Goal: Task Accomplishment & Management: Manage account settings

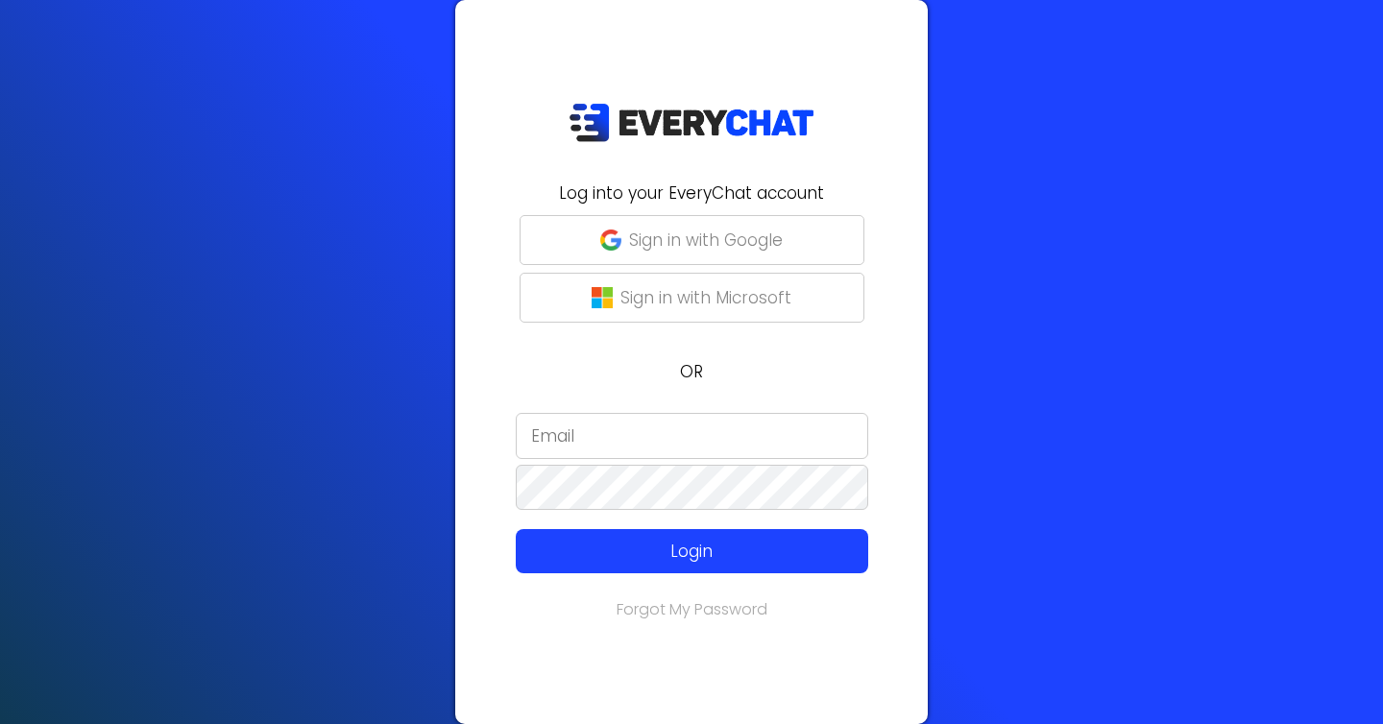
type input "[EMAIL_ADDRESS][DOMAIN_NAME]"
click at [668, 240] on p "Sign in with Google" at bounding box center [706, 240] width 154 height 25
click at [553, 430] on input "[EMAIL_ADDRESS][DOMAIN_NAME]" at bounding box center [692, 436] width 353 height 46
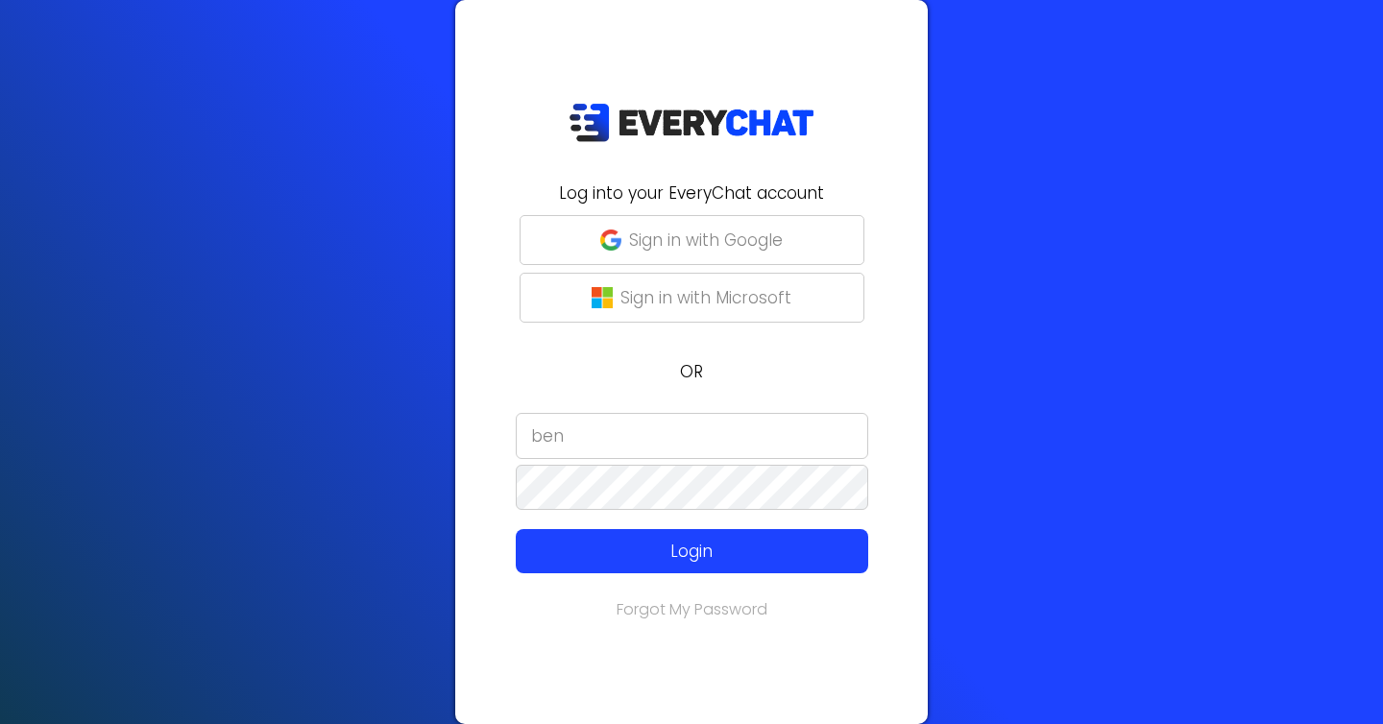
click at [612, 438] on input "ben" at bounding box center [692, 436] width 353 height 46
type input "ben"
click at [1128, 233] on div "Log into your EveryChat account Sign in with Google Sign in with Microsoft OR b…" at bounding box center [691, 362] width 1383 height 724
